Goal: Complete application form

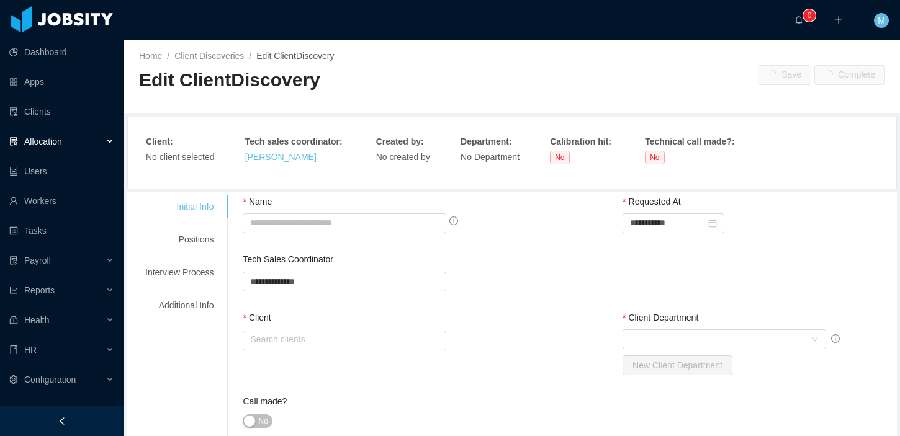
type input "**********"
type input "*"
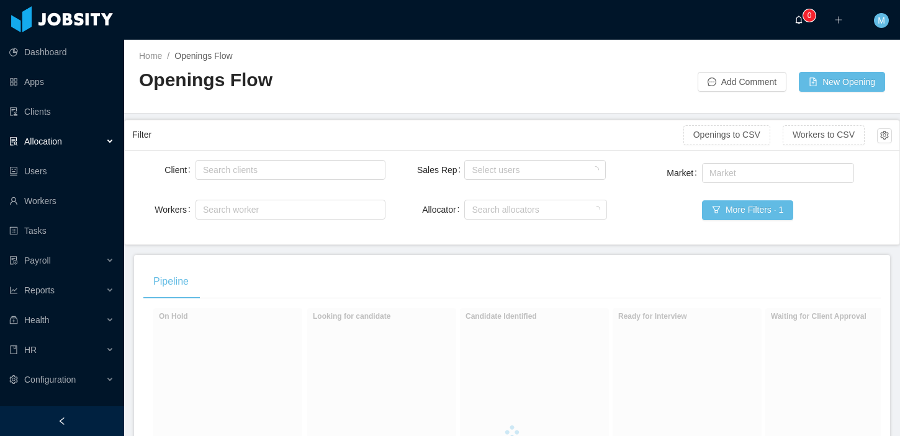
click at [801, 10] on a=258dced0-fa31-11e7-ab37-b15c1c349172/Mauricio%20Lopez"] "0" at bounding box center [802, 20] width 15 height 40
